Goal: Transaction & Acquisition: Obtain resource

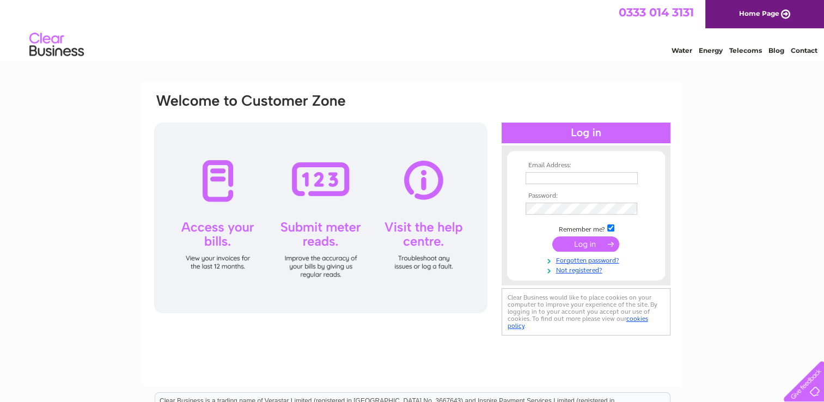
type input "sandra@flower-expressions.co.uk"
click at [599, 243] on input "submit" at bounding box center [585, 243] width 67 height 15
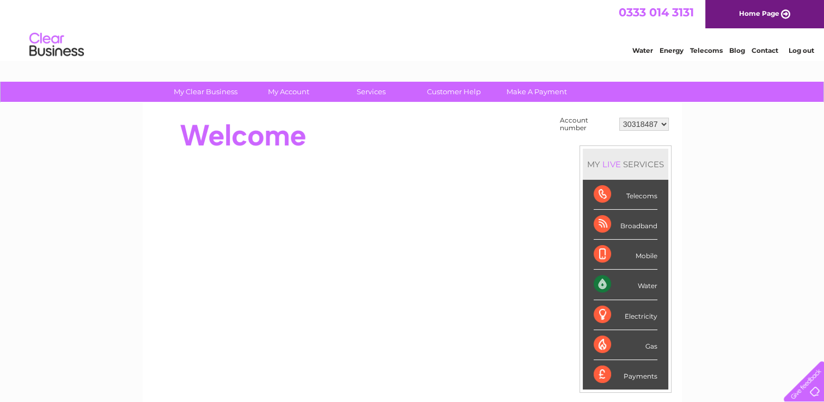
click at [289, 101] on link "My Account" at bounding box center [289, 92] width 90 height 20
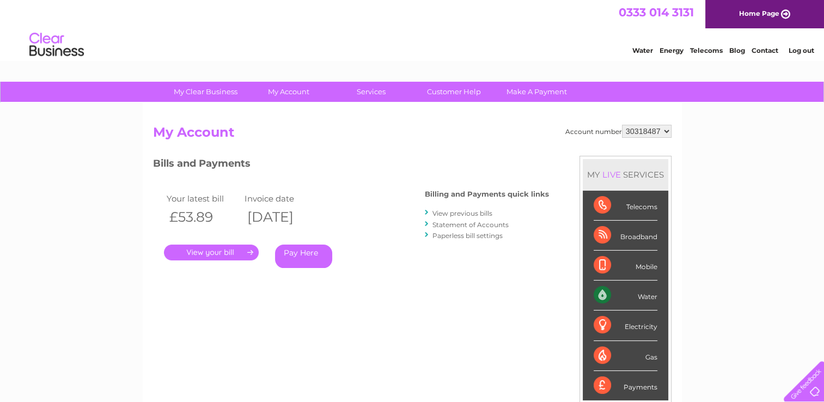
click at [220, 254] on link "." at bounding box center [211, 253] width 95 height 16
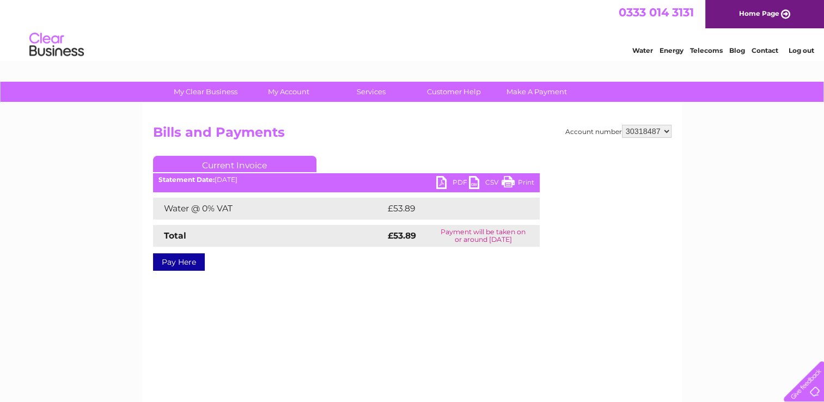
click at [448, 184] on link "PDF" at bounding box center [452, 184] width 33 height 16
click at [447, 187] on link "PDF" at bounding box center [452, 184] width 33 height 16
click at [286, 92] on link "My Account" at bounding box center [289, 92] width 90 height 20
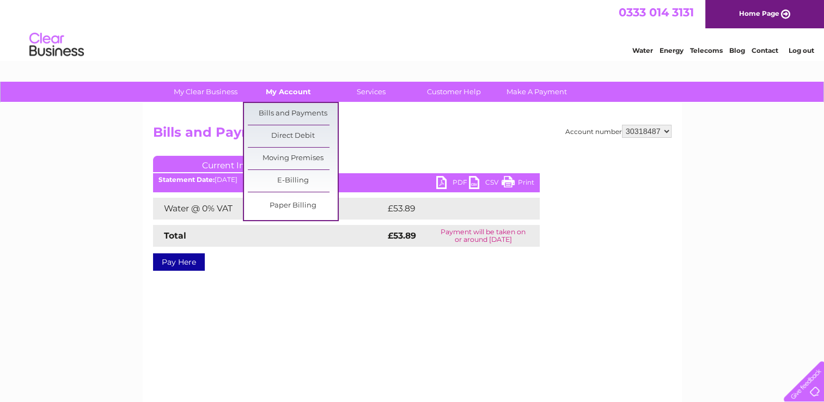
click at [303, 118] on link "Bills and Payments" at bounding box center [293, 114] width 90 height 22
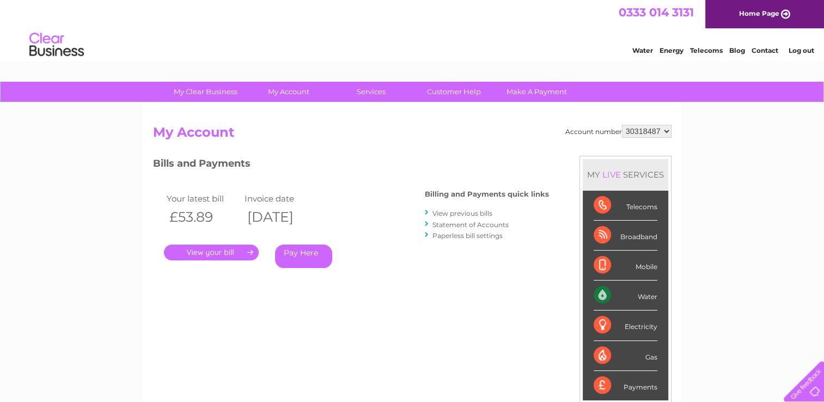
click at [463, 212] on link "View previous bills" at bounding box center [463, 213] width 60 height 8
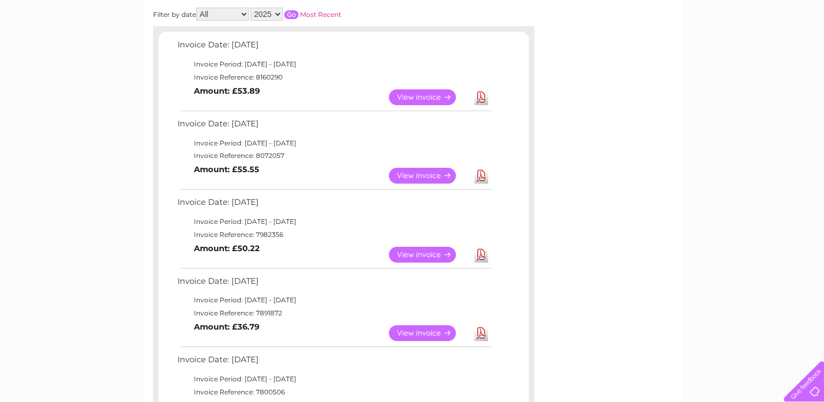
scroll to position [166, 0]
click at [425, 173] on link "View" at bounding box center [429, 176] width 80 height 16
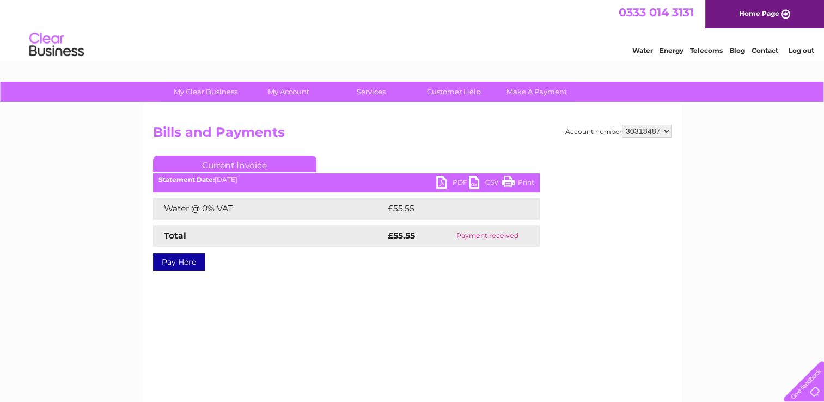
click at [442, 180] on link "PDF" at bounding box center [452, 184] width 33 height 16
